Goal: Information Seeking & Learning: Learn about a topic

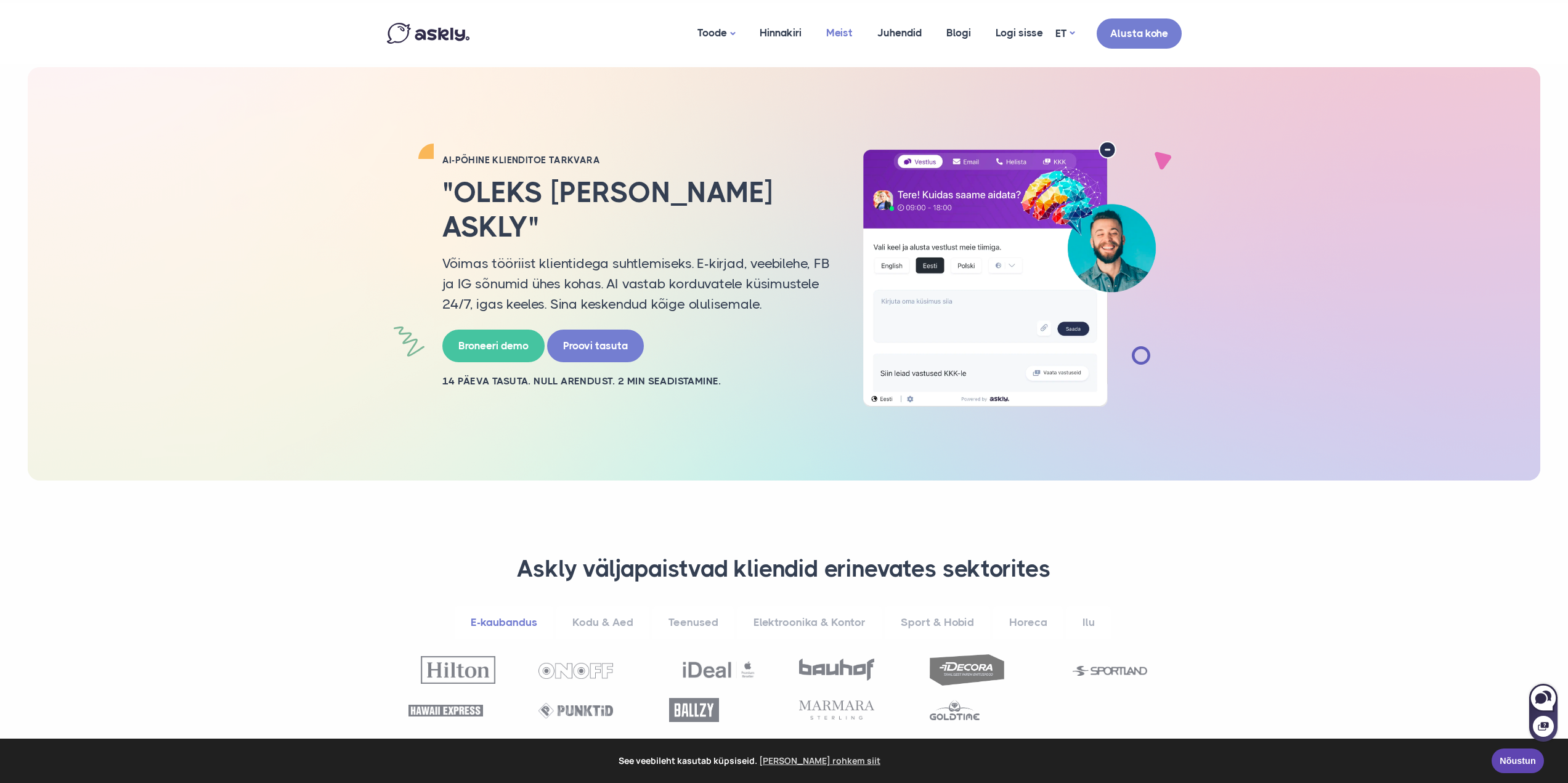
click at [836, 31] on link "Meist" at bounding box center [840, 33] width 51 height 60
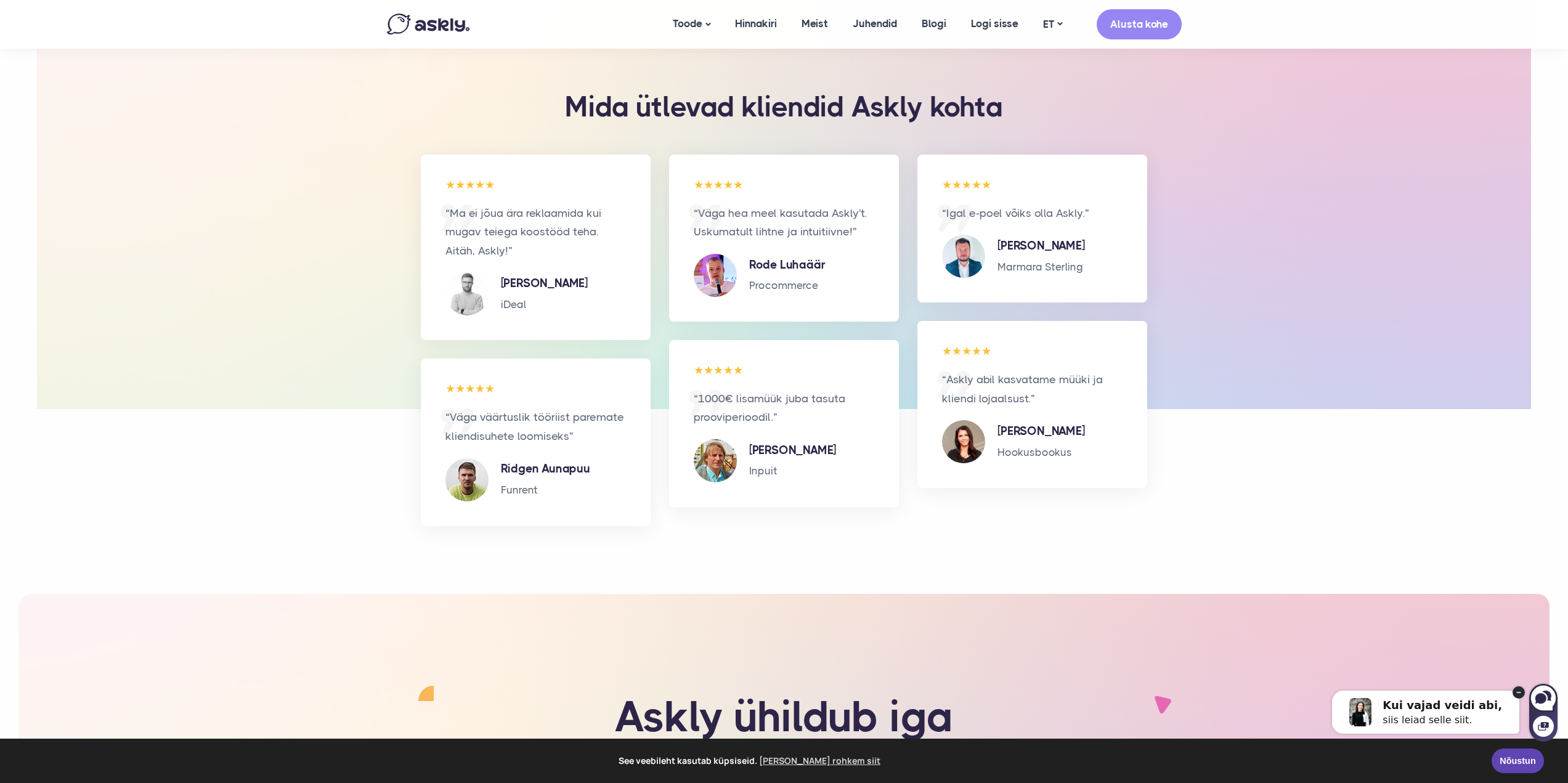
scroll to position [1755, 0]
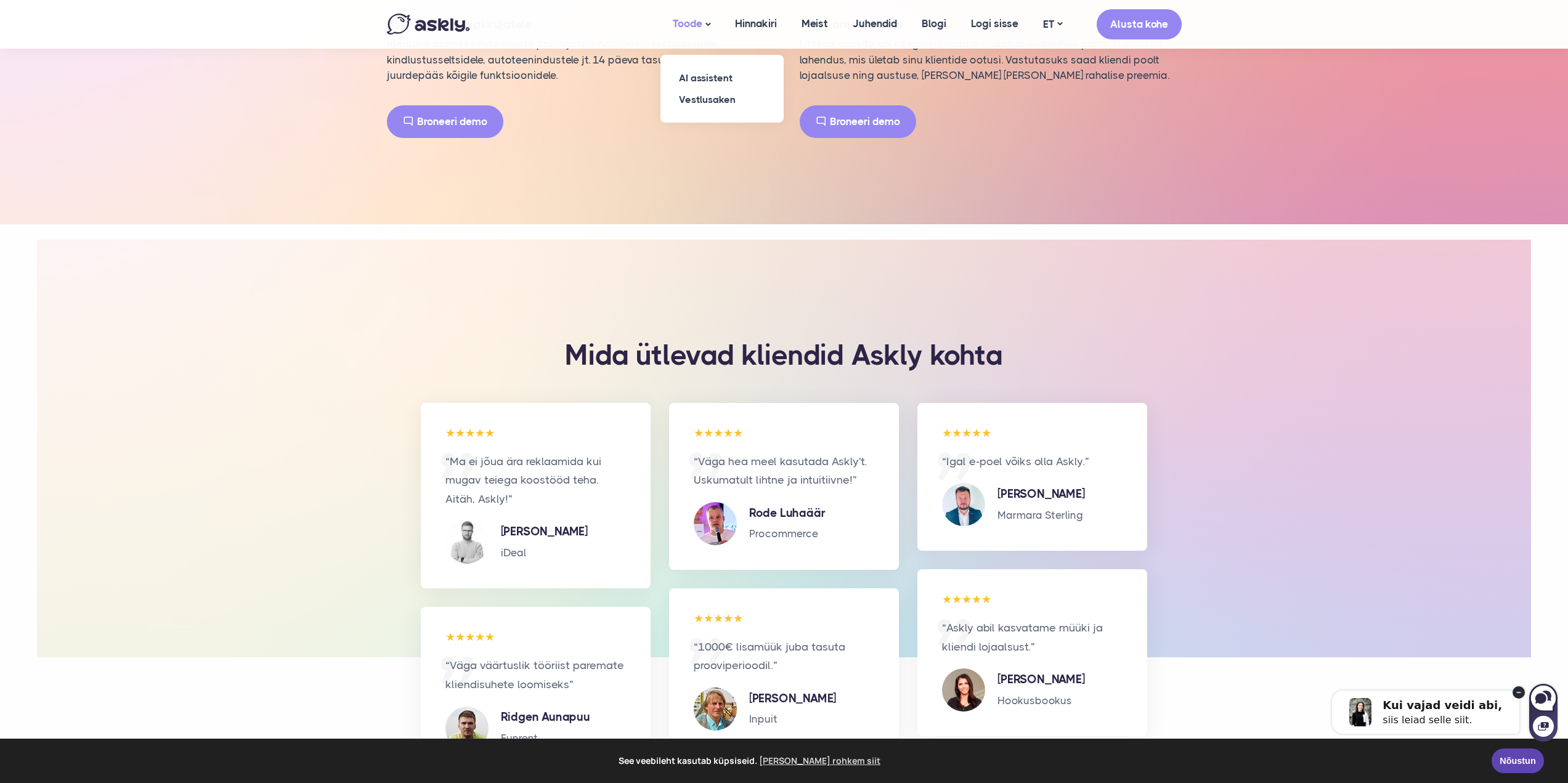
click at [685, 24] on link "Toode" at bounding box center [691, 24] width 62 height 49
click at [754, 20] on link "Hinnakiri" at bounding box center [756, 24] width 67 height 47
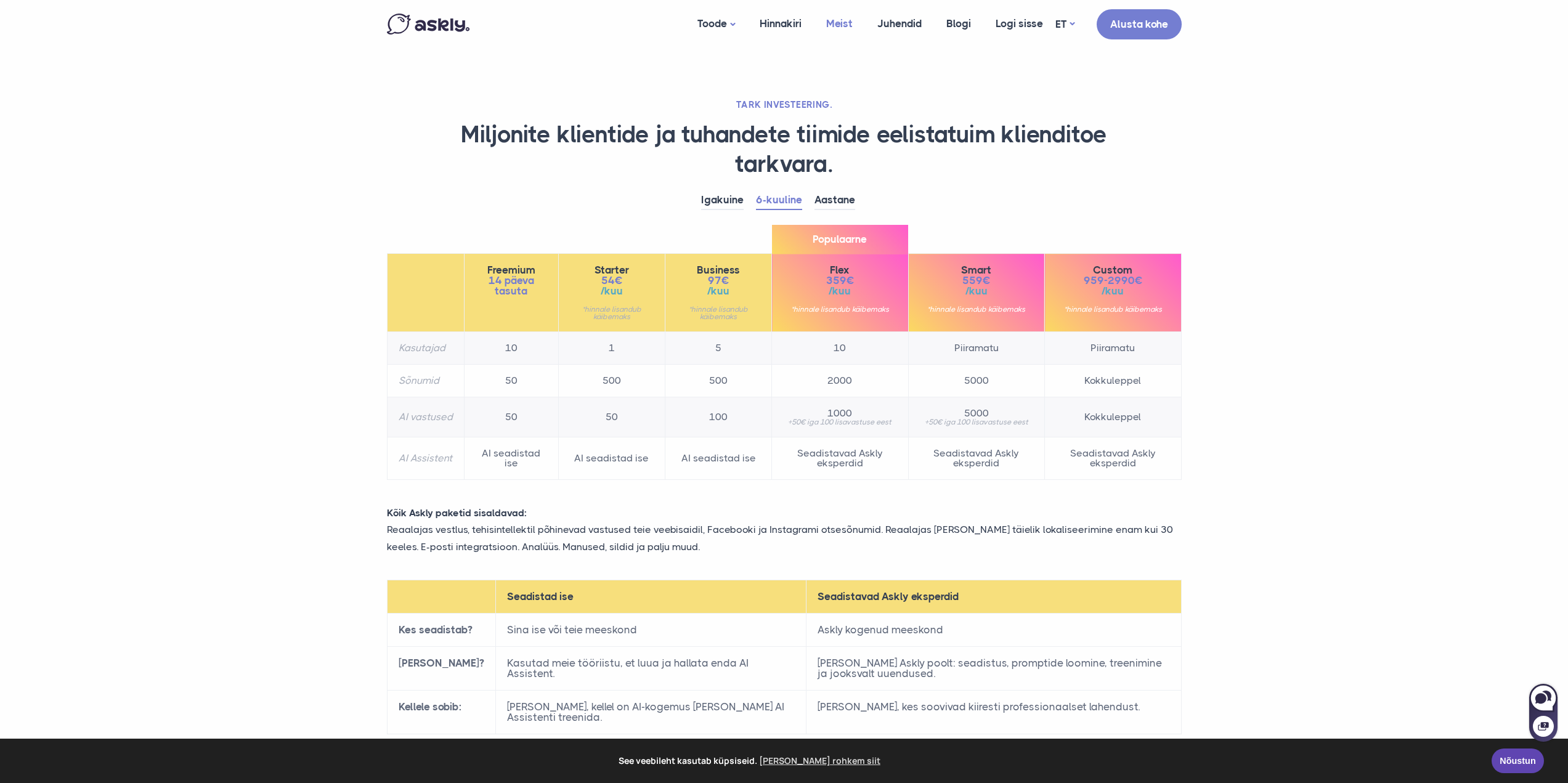
click at [842, 21] on link "Meist" at bounding box center [840, 24] width 51 height 47
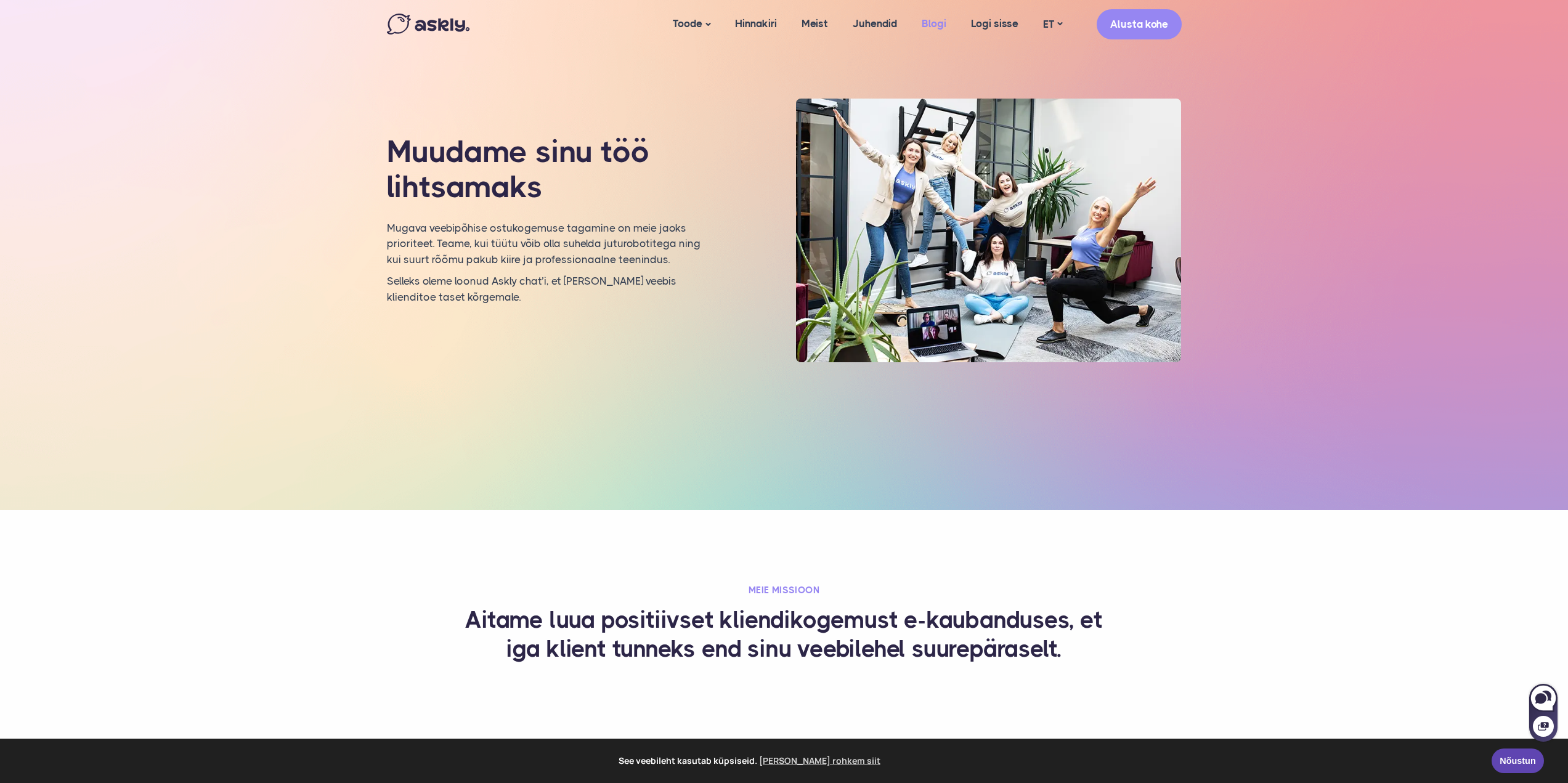
click at [925, 19] on link "Blogi" at bounding box center [934, 24] width 49 height 47
